Goal: Navigation & Orientation: Understand site structure

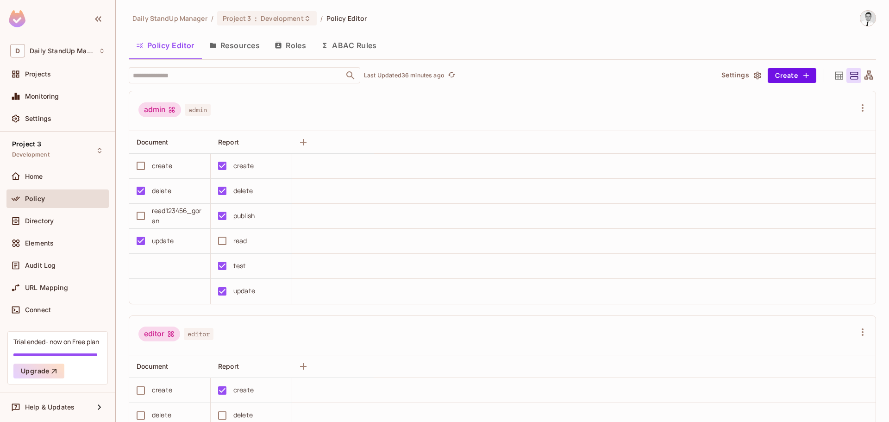
click at [287, 39] on button "Roles" at bounding box center [290, 45] width 46 height 23
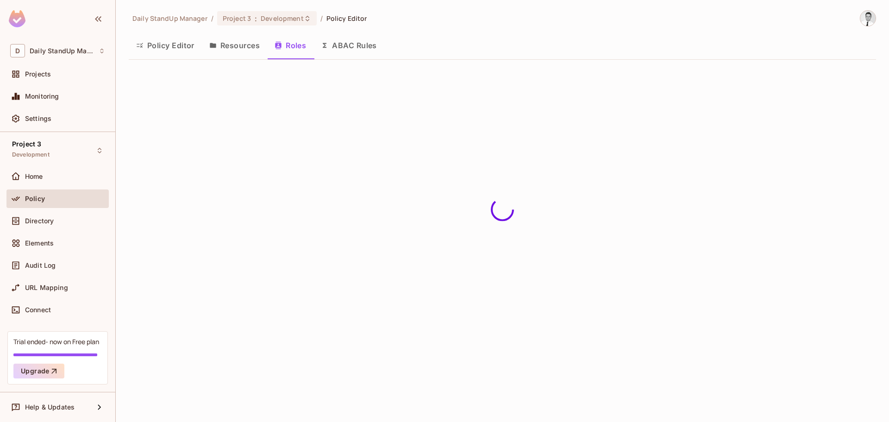
click at [176, 41] on button "Policy Editor" at bounding box center [165, 45] width 73 height 23
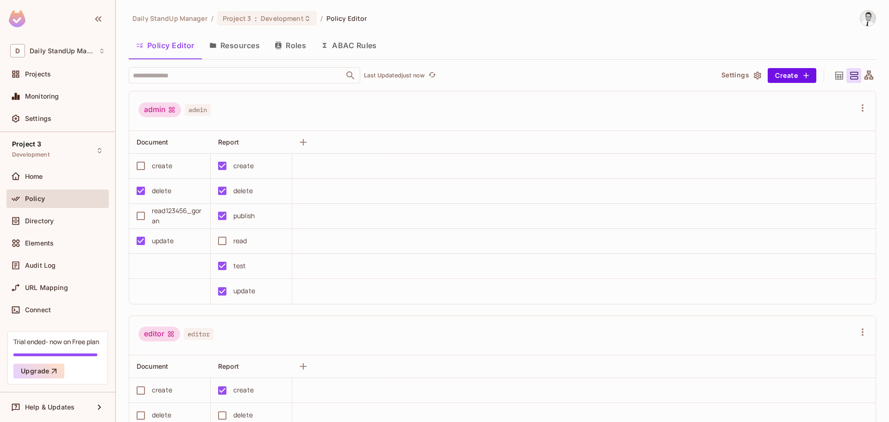
click at [300, 42] on button "Roles" at bounding box center [290, 45] width 46 height 23
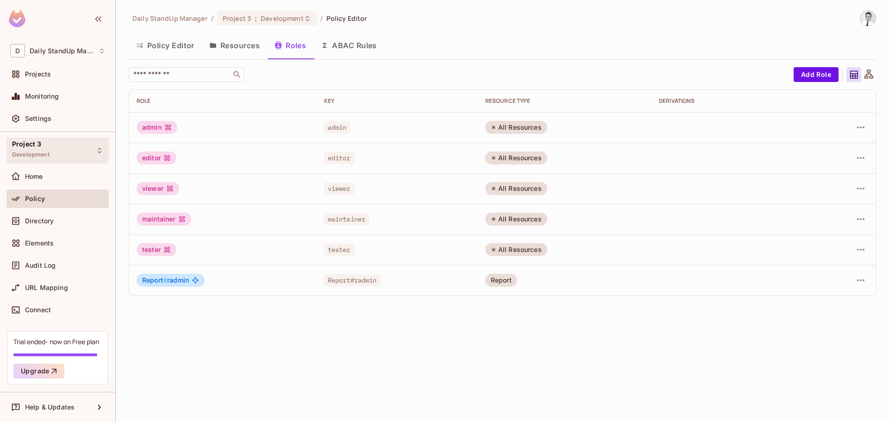
click at [50, 158] on div "Project 3 Development" at bounding box center [57, 150] width 102 height 25
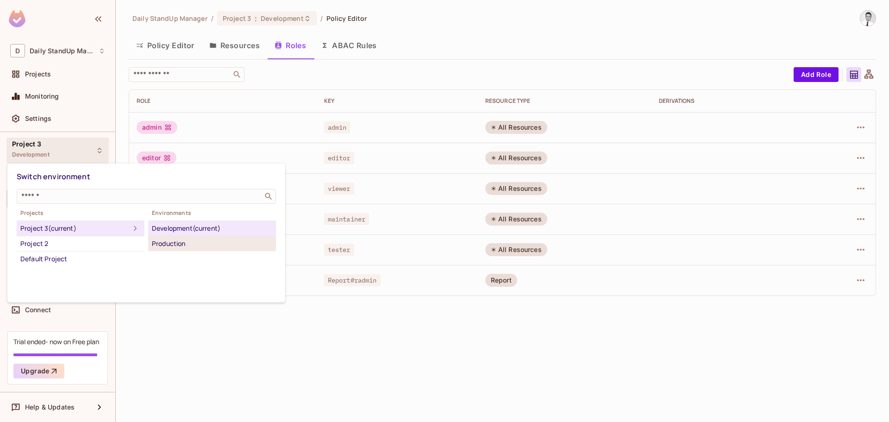
click at [187, 246] on div "Production" at bounding box center [212, 243] width 120 height 11
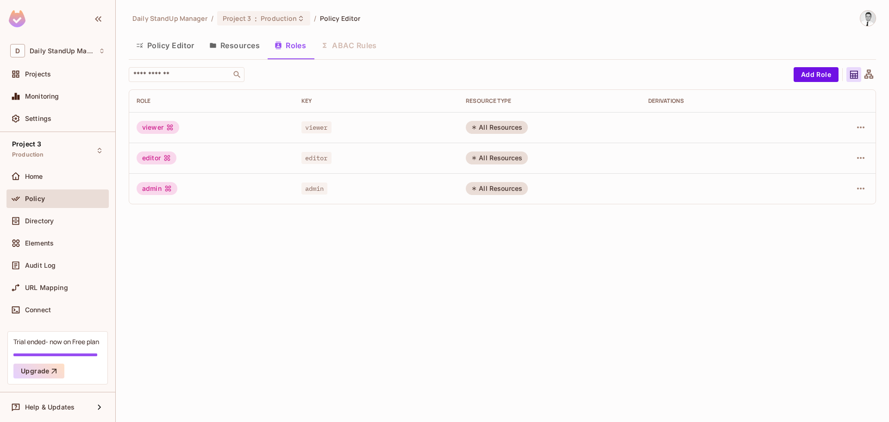
click at [234, 40] on button "Resources" at bounding box center [234, 45] width 65 height 23
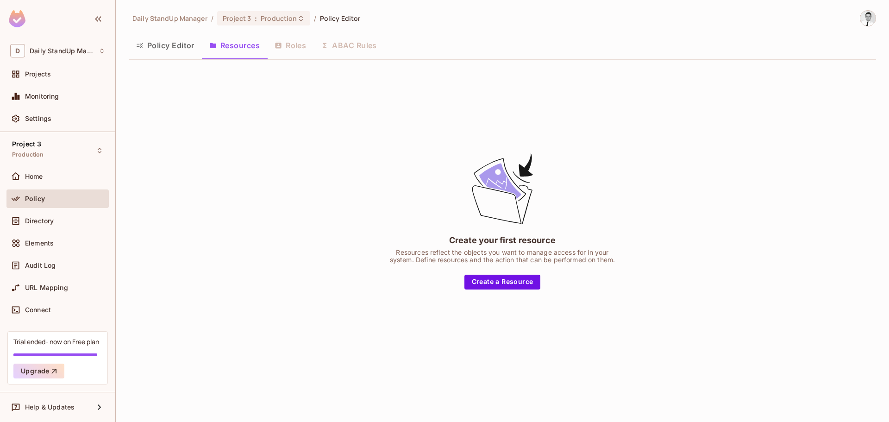
click at [295, 48] on div "Policy Editor Resources Roles ABAC Rules" at bounding box center [502, 45] width 747 height 23
click at [310, 44] on div "Policy Editor Resources Roles ABAC Rules" at bounding box center [502, 45] width 747 height 23
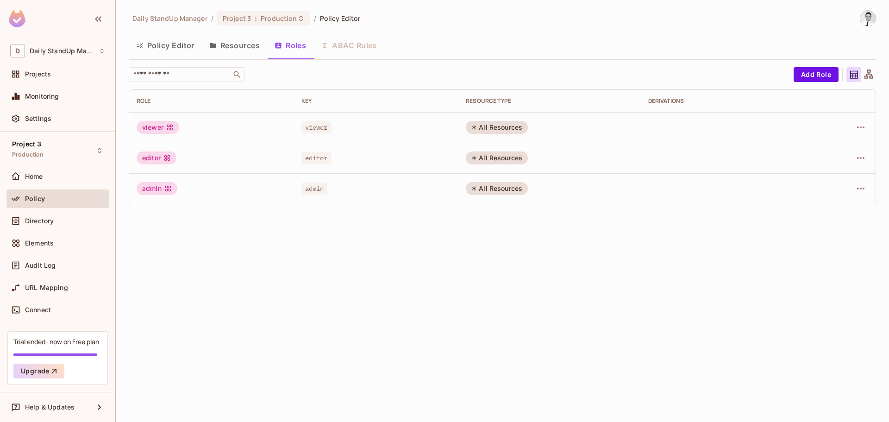
click at [447, 57] on div "Policy Editor Resources Roles ABAC Rules" at bounding box center [502, 46] width 747 height 25
click at [51, 160] on div "Project 3 Production" at bounding box center [57, 150] width 102 height 25
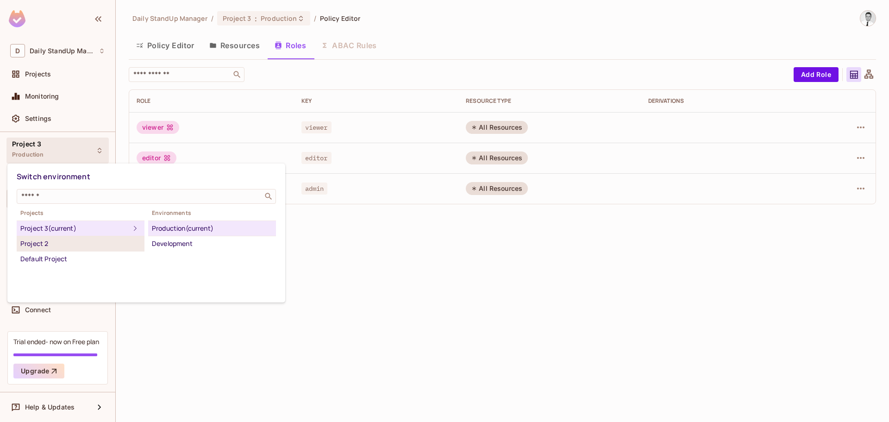
click at [118, 246] on div "Project 2" at bounding box center [80, 243] width 120 height 11
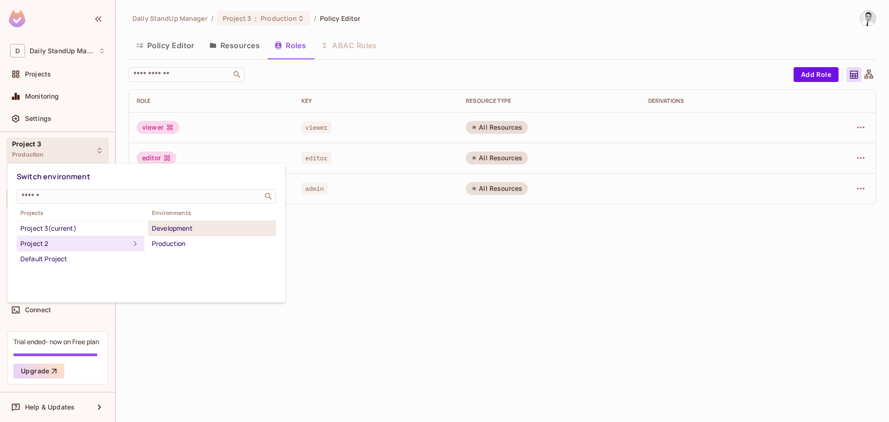
click at [204, 225] on div "Development" at bounding box center [212, 228] width 120 height 11
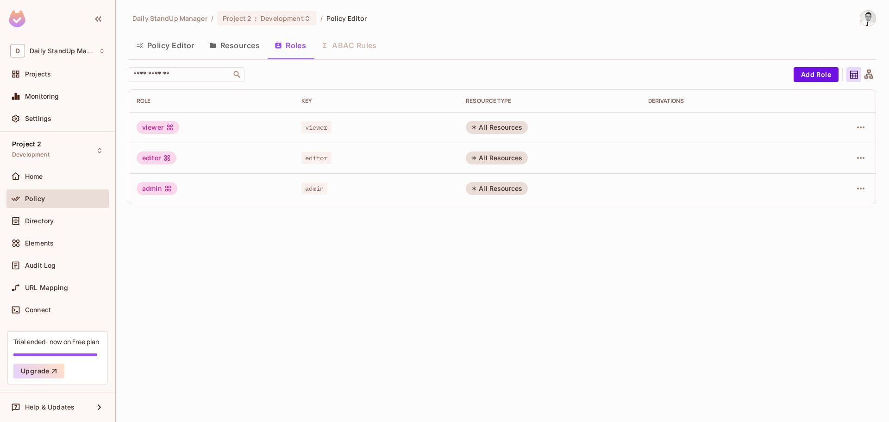
click at [477, 56] on div "Policy Editor Resources Roles ABAC Rules" at bounding box center [502, 45] width 747 height 23
click at [238, 44] on button "Resources" at bounding box center [234, 45] width 65 height 23
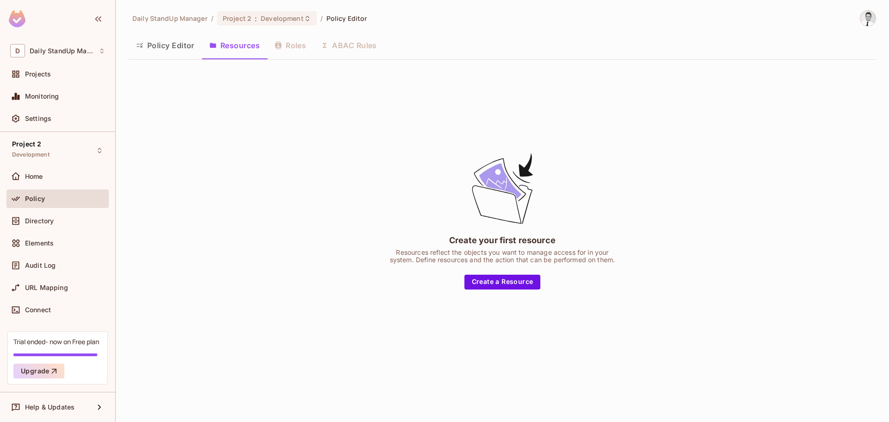
click at [152, 45] on button "Policy Editor" at bounding box center [165, 45] width 73 height 23
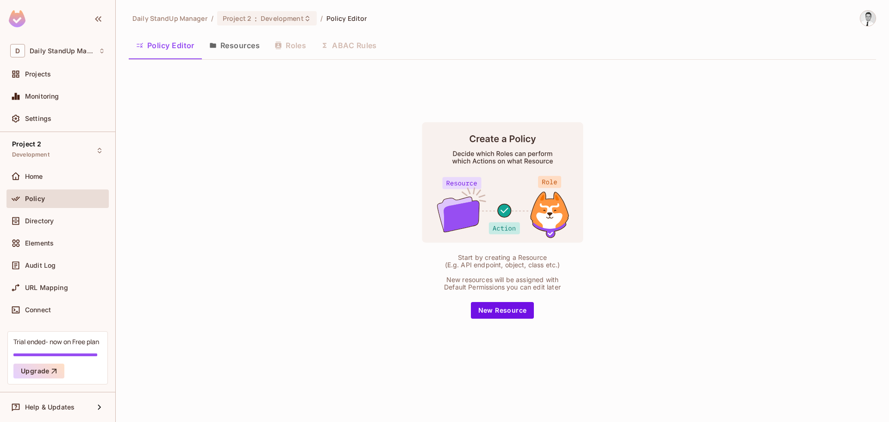
click at [229, 47] on button "Resources" at bounding box center [234, 45] width 65 height 23
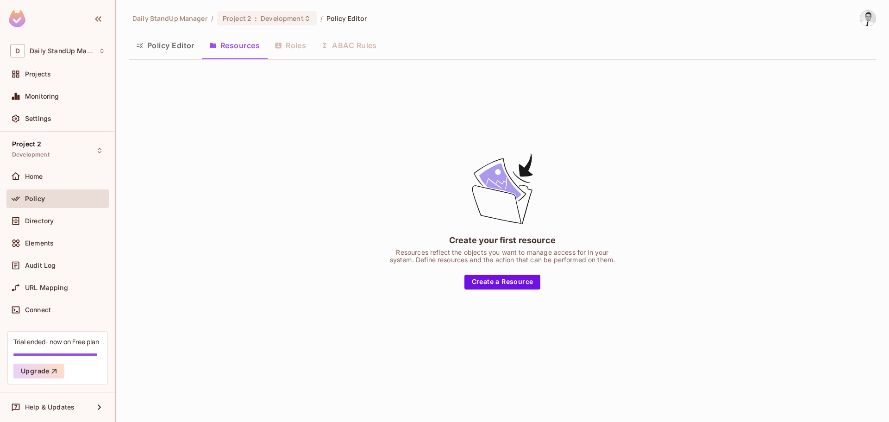
click at [304, 36] on div "Policy Editor Resources Roles ABAC Rules" at bounding box center [502, 45] width 747 height 23
click at [296, 42] on div "Policy Editor Resources Roles ABAC Rules" at bounding box center [502, 45] width 747 height 23
click at [29, 117] on span "Settings" at bounding box center [38, 118] width 26 height 7
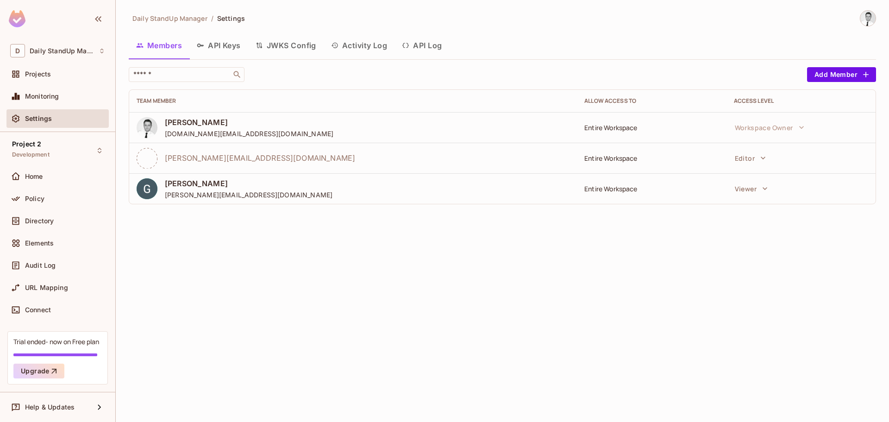
click at [237, 46] on button "API Keys" at bounding box center [218, 45] width 59 height 23
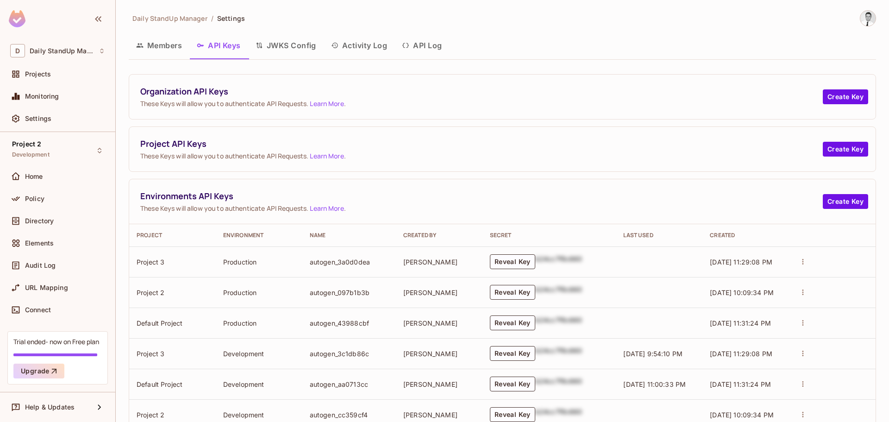
click at [290, 45] on button "JWKS Config" at bounding box center [285, 45] width 75 height 23
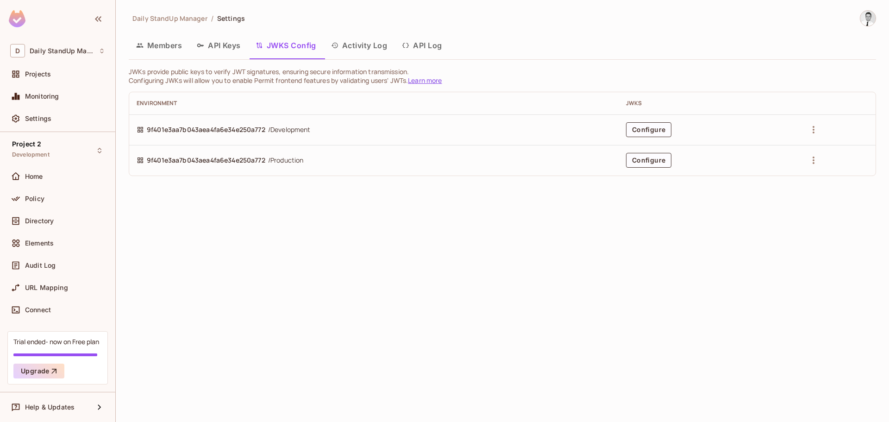
click at [169, 47] on button "Members" at bounding box center [159, 45] width 61 height 23
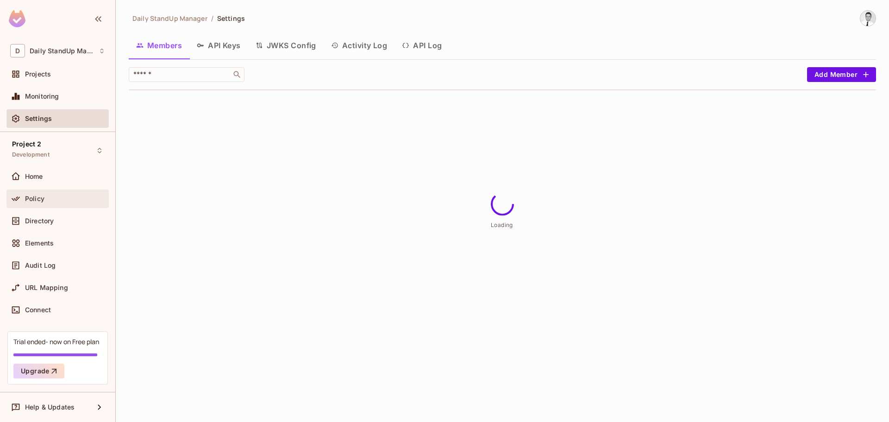
click at [56, 191] on div "Policy" at bounding box center [57, 198] width 102 height 19
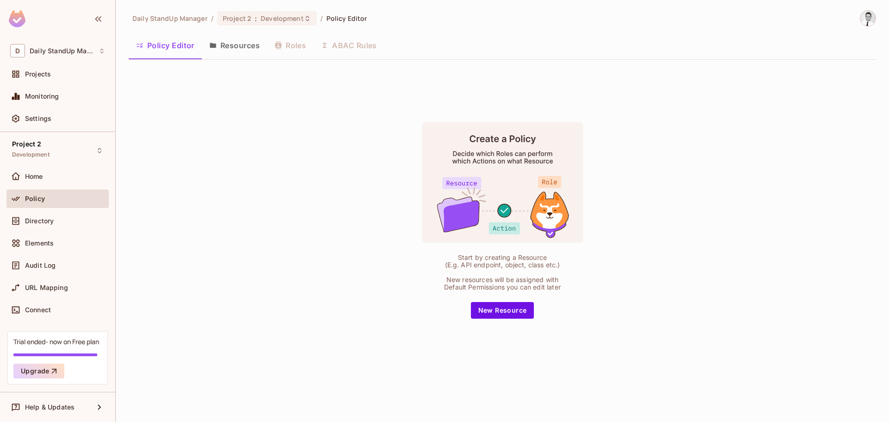
click at [244, 45] on button "Resources" at bounding box center [234, 45] width 65 height 23
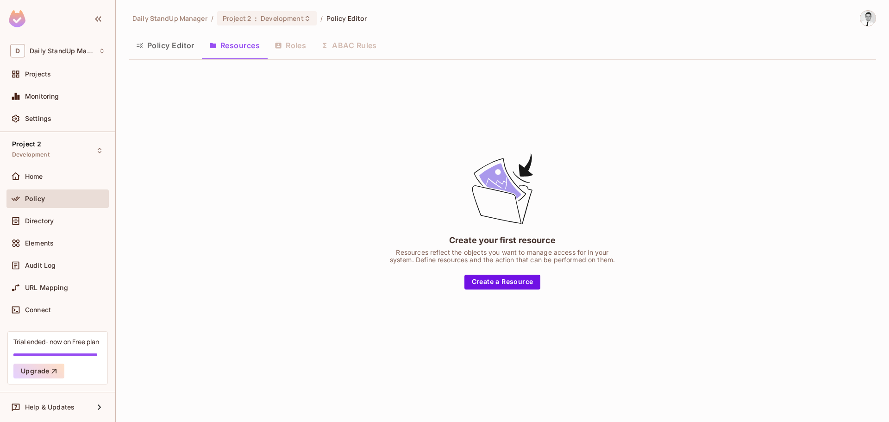
click at [303, 48] on div "Policy Editor Resources Roles ABAC Rules" at bounding box center [502, 45] width 747 height 23
click at [171, 46] on button "Policy Editor" at bounding box center [165, 45] width 73 height 23
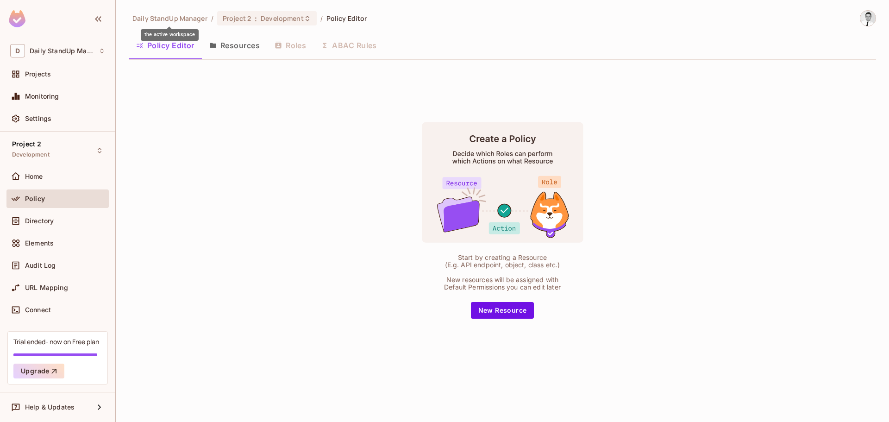
click at [163, 19] on span "Daily StandUp Manager" at bounding box center [169, 18] width 75 height 9
click at [197, 17] on span "Daily StandUp Manager" at bounding box center [169, 18] width 75 height 9
